Goal: Check status: Check status

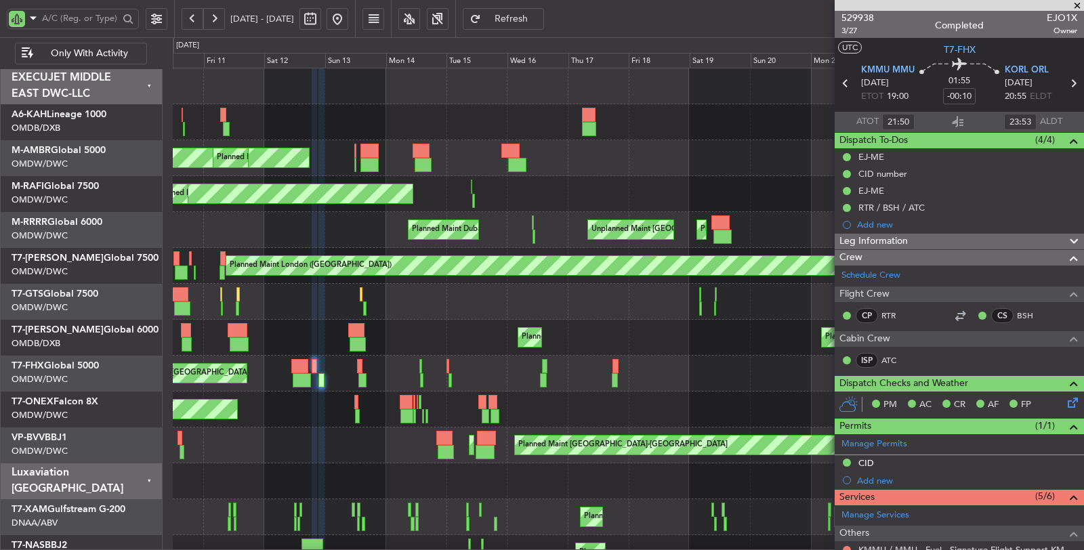
type input "[PERSON_NAME] (ANI)"
type input "6666"
type input "[PERSON_NAME] (ANI)"
type input "6666"
type input "[PERSON_NAME] (ANI)"
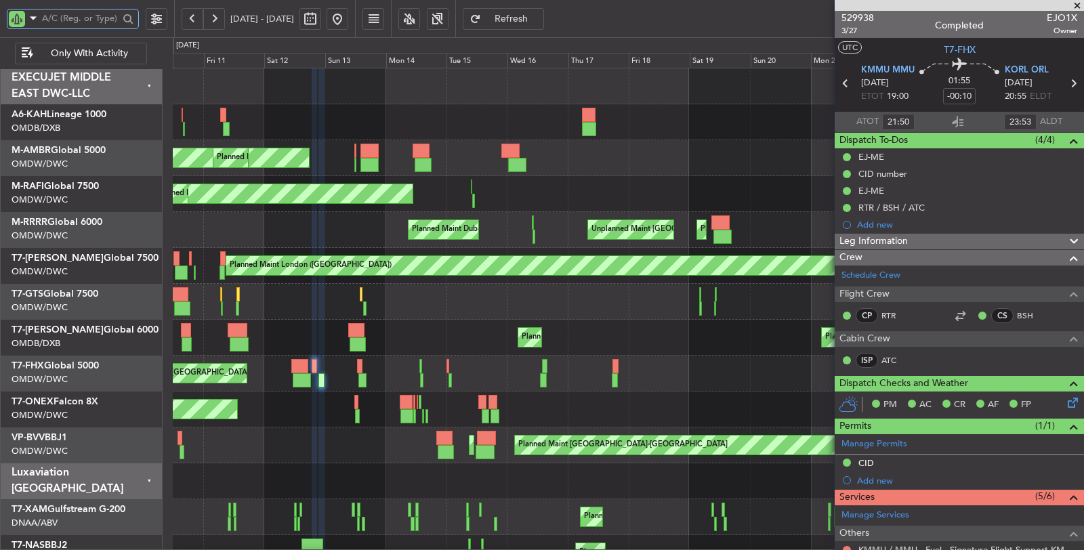
type input "6666"
click at [87, 19] on input "text" at bounding box center [80, 18] width 77 height 20
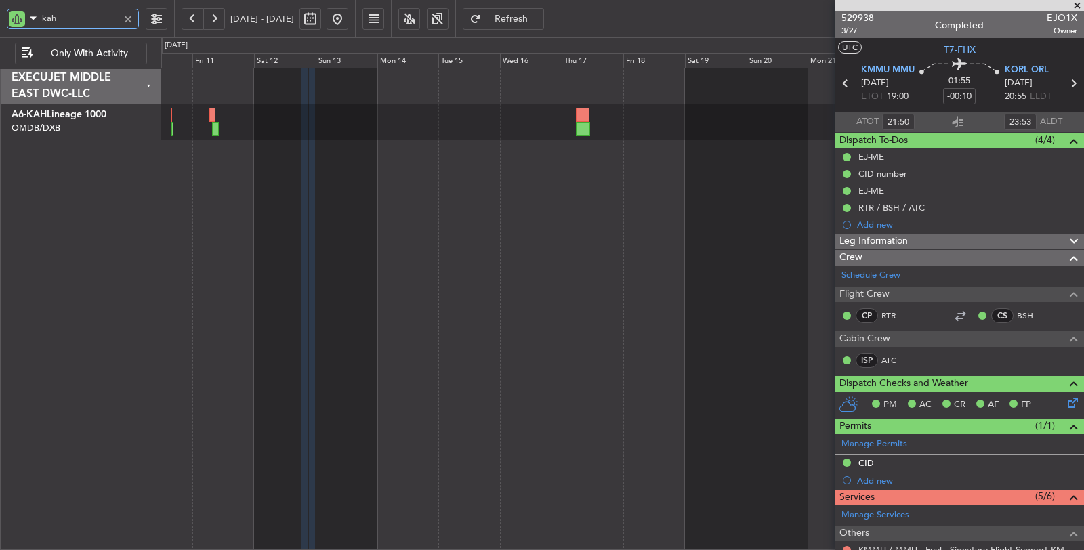
type input "kah"
click at [348, 22] on button at bounding box center [337, 19] width 22 height 22
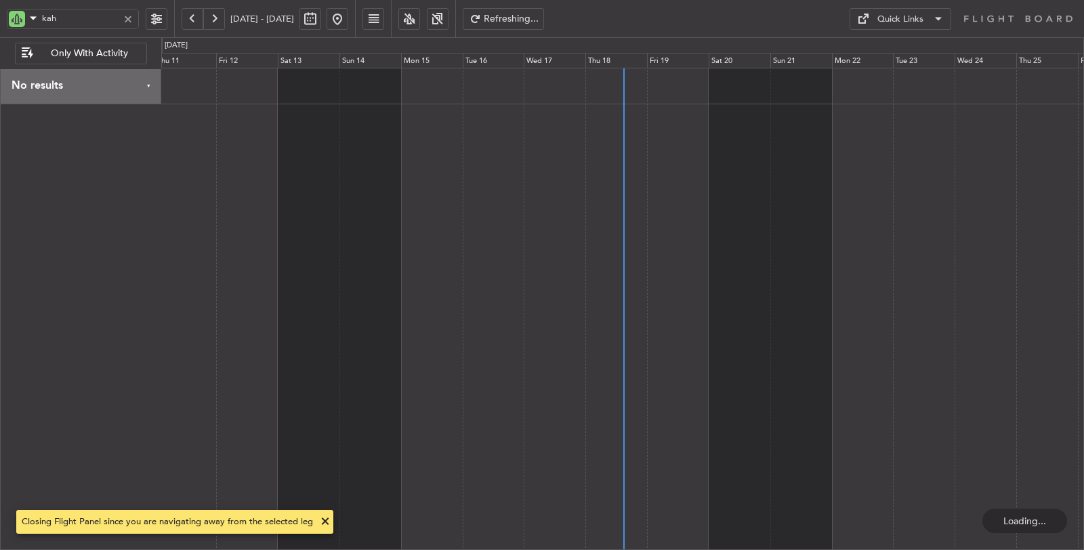
click at [215, 25] on button at bounding box center [214, 19] width 22 height 22
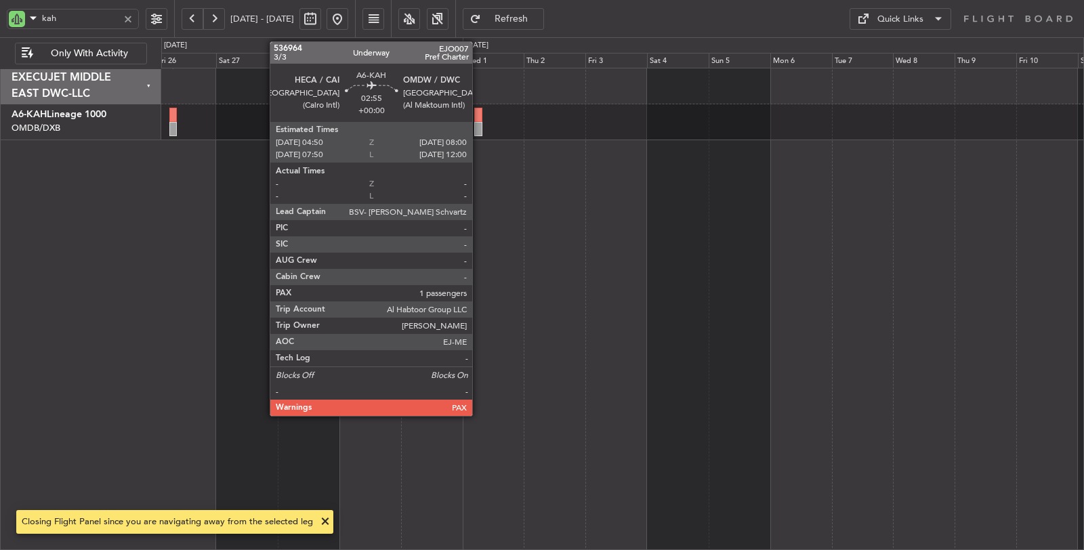
click at [479, 122] on div at bounding box center [478, 129] width 8 height 14
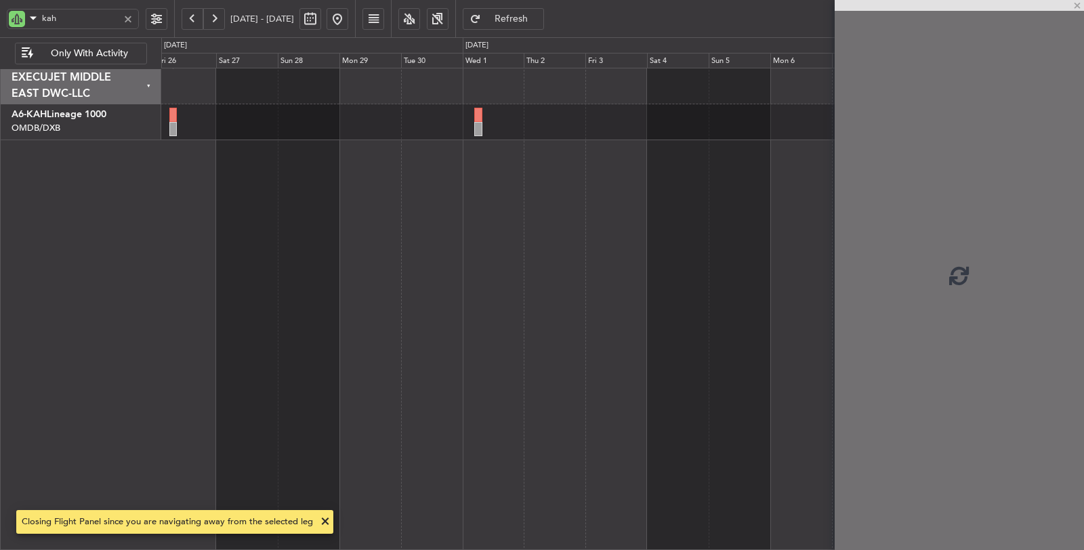
click at [476, 123] on div at bounding box center [478, 129] width 8 height 14
